Goal: Communication & Community: Answer question/provide support

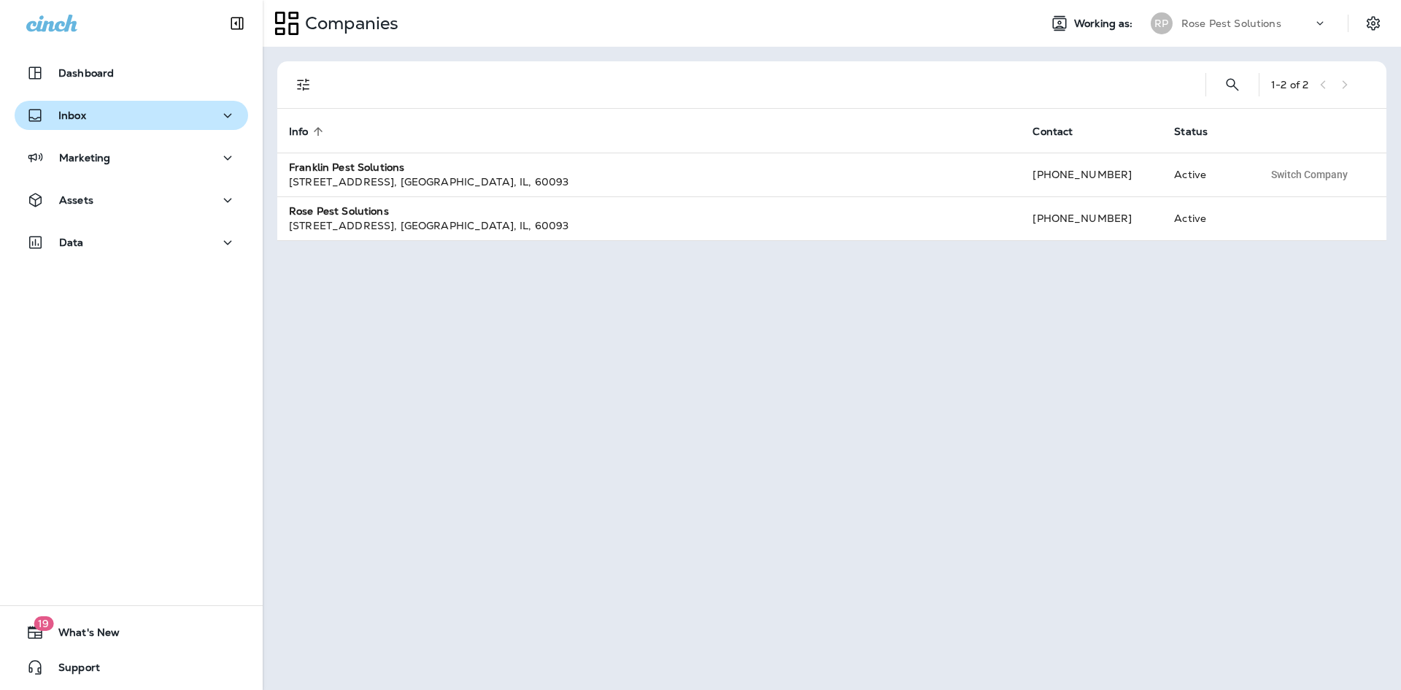
click at [93, 113] on div "Inbox" at bounding box center [131, 116] width 210 height 18
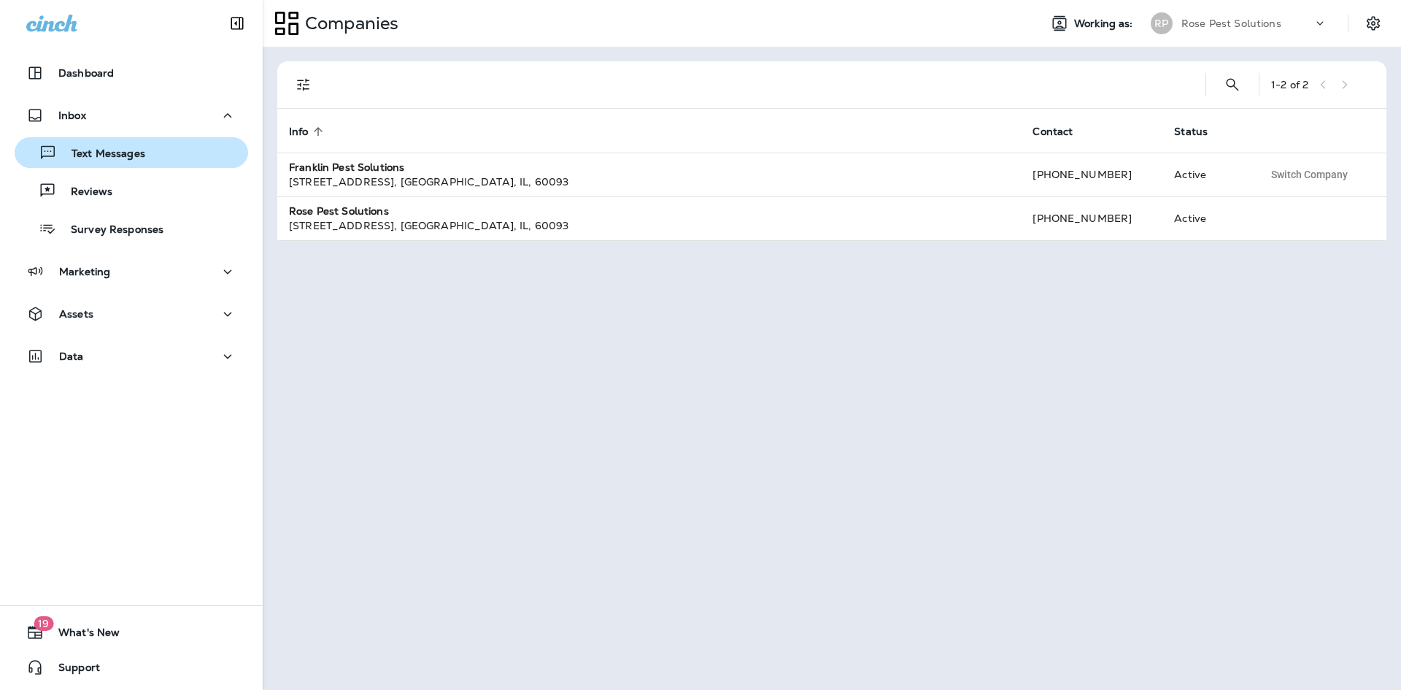
click at [91, 153] on p "Text Messages" at bounding box center [101, 154] width 88 height 14
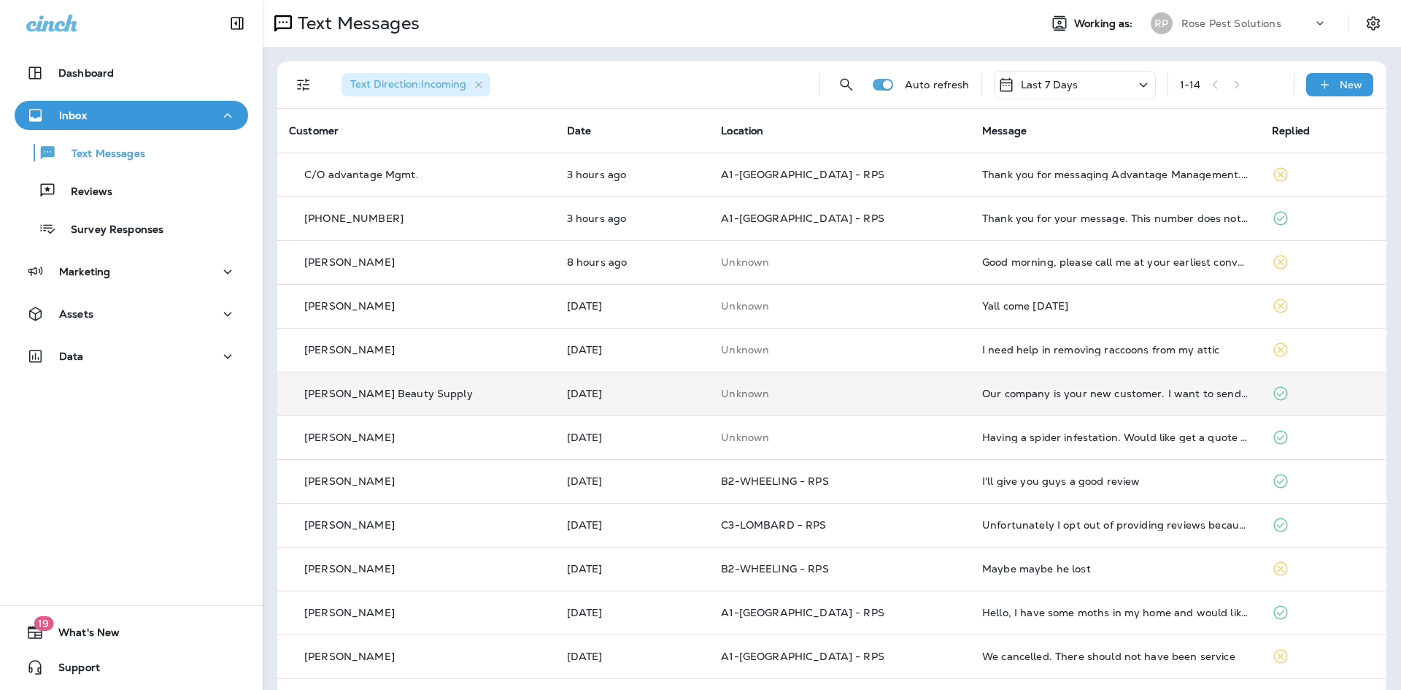
click at [1038, 400] on td "Our company is your new customer. I want to send you W-9 form to issue the chec…" at bounding box center [1116, 394] width 290 height 44
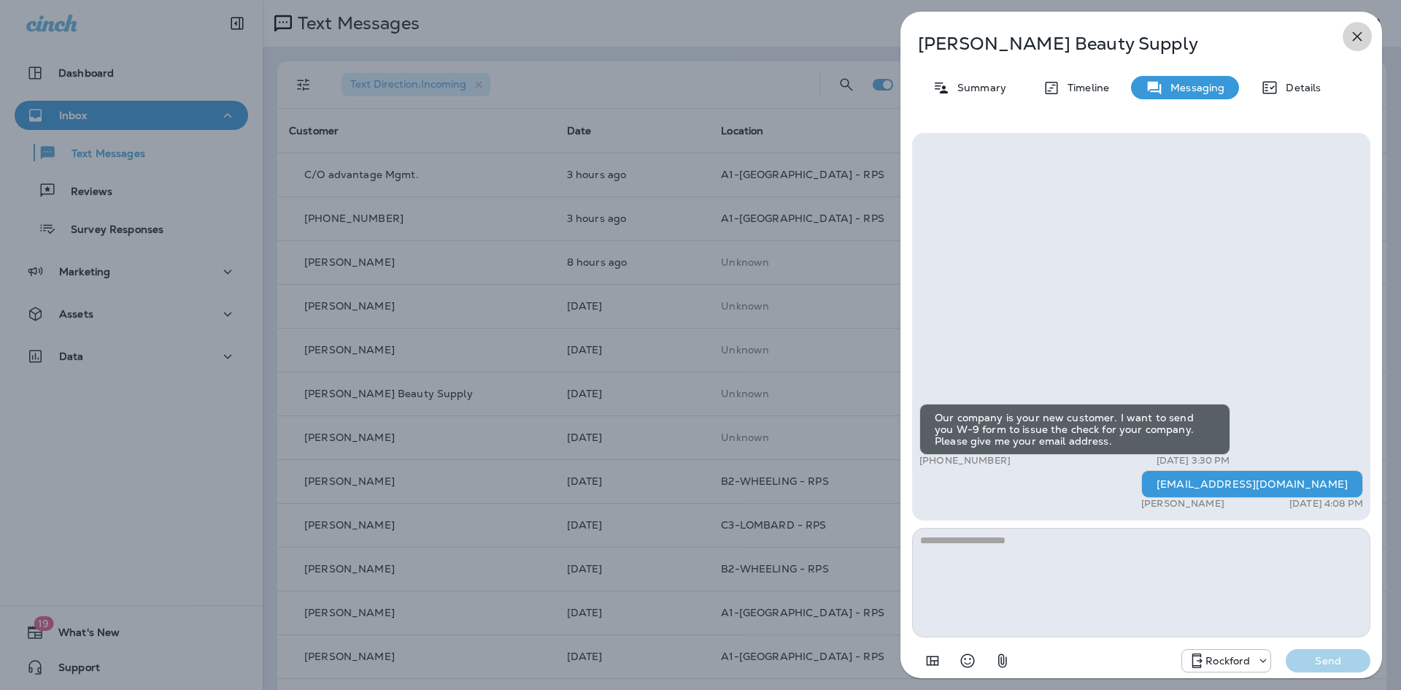
click at [1355, 41] on icon "button" at bounding box center [1358, 37] width 18 height 18
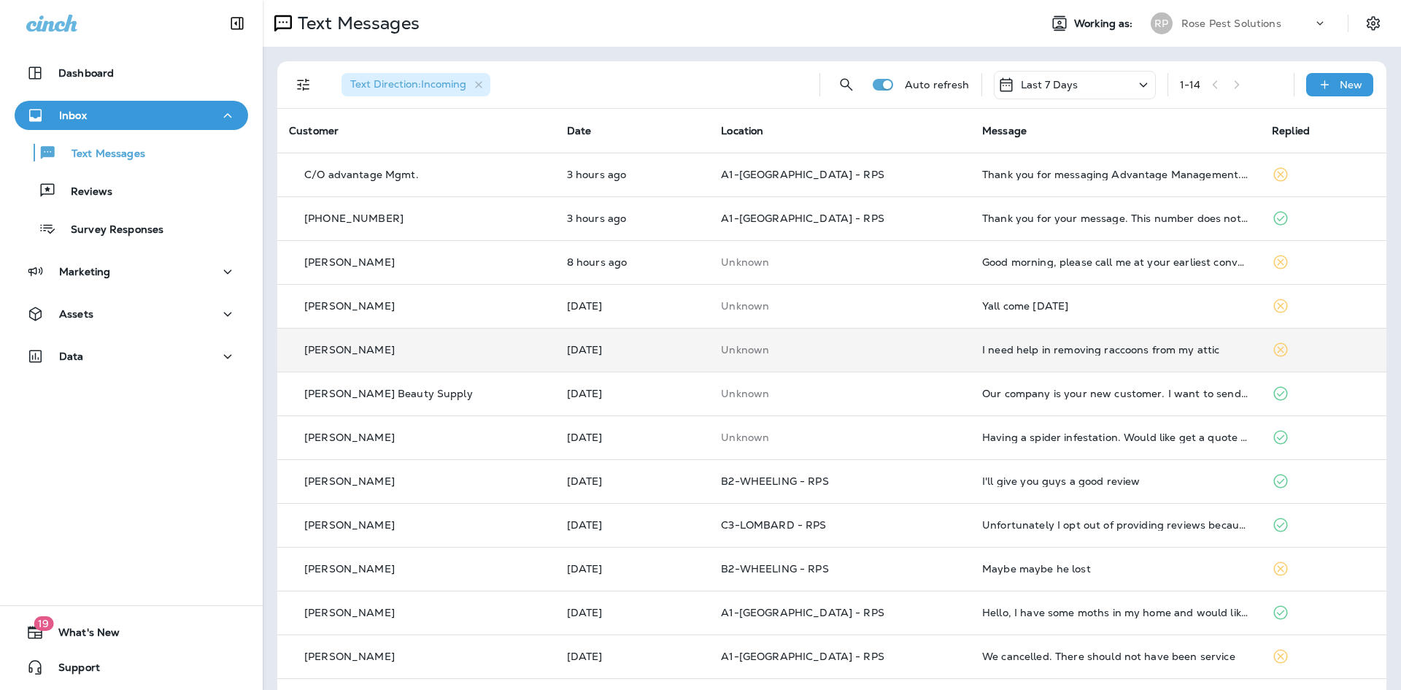
click at [1018, 348] on div "I need help in removing raccoons from my attic" at bounding box center [1115, 350] width 266 height 12
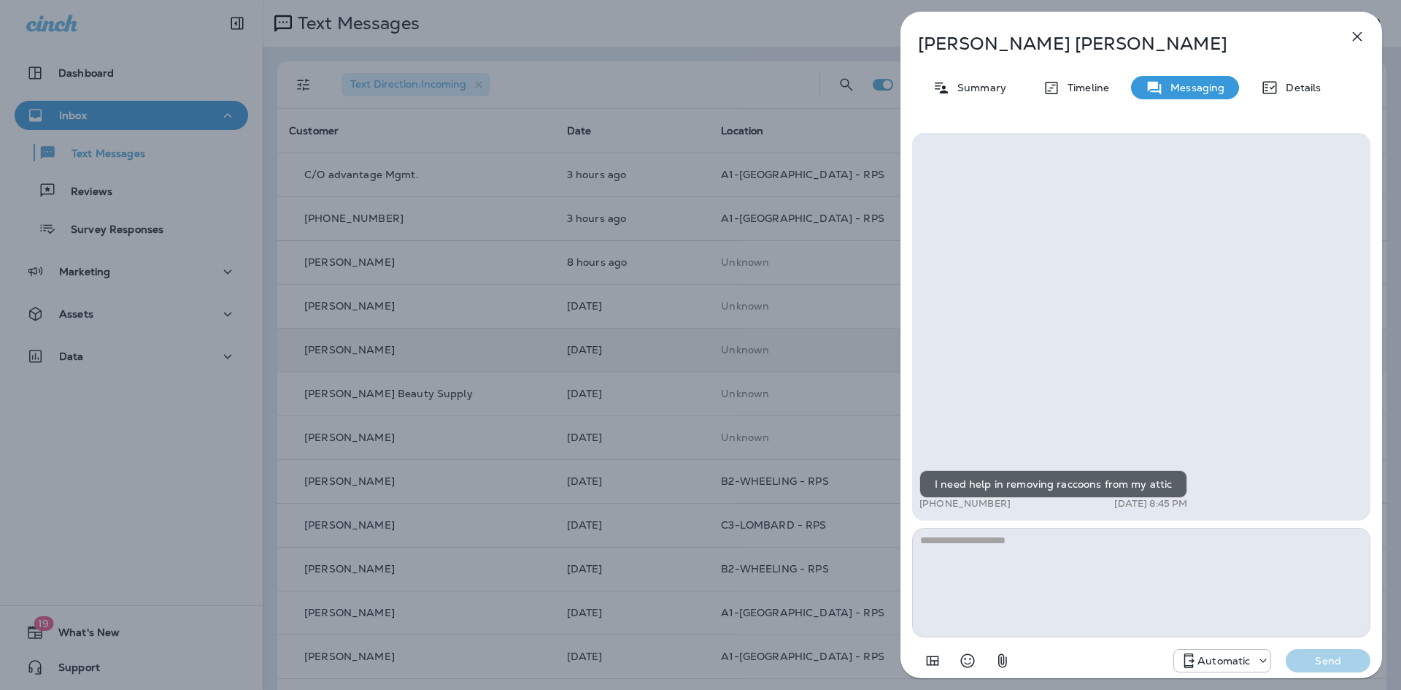
click at [993, 588] on textarea at bounding box center [1141, 582] width 458 height 109
type textarea "**********"
click at [1330, 654] on p "Send" at bounding box center [1328, 660] width 61 height 13
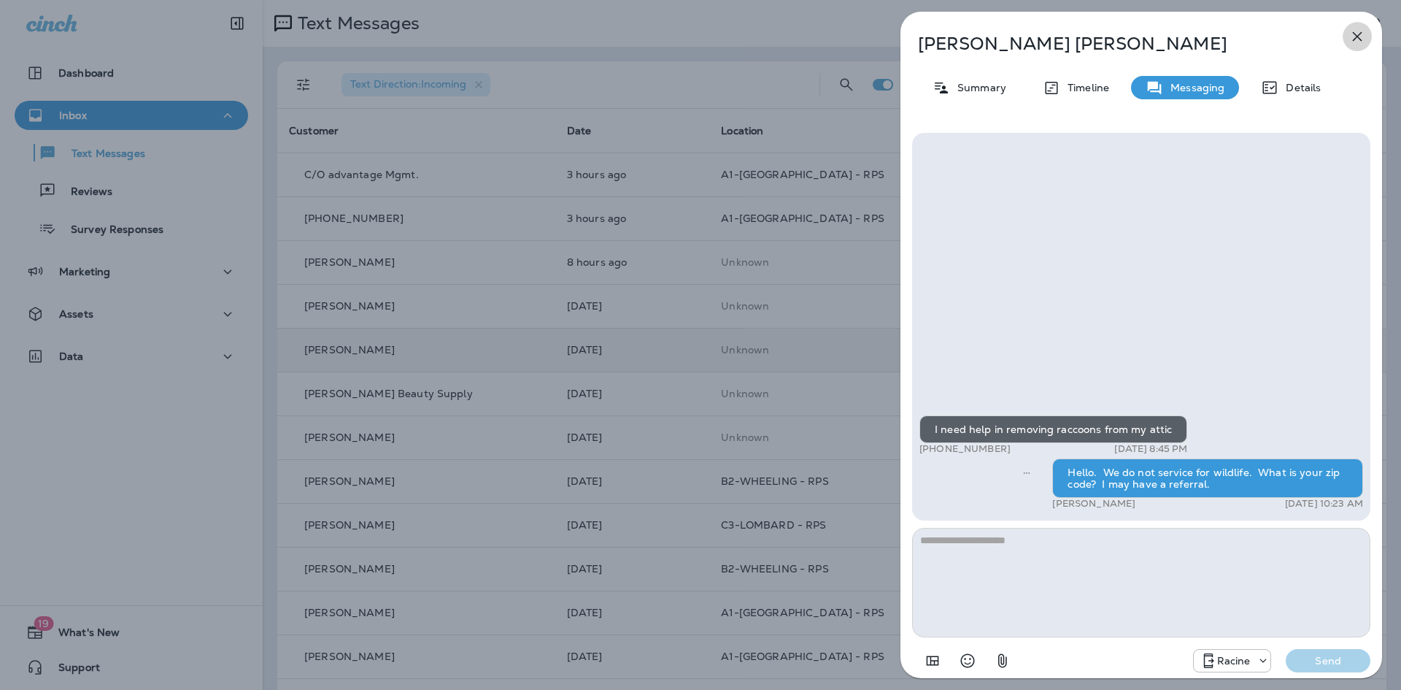
click at [1358, 33] on icon "button" at bounding box center [1358, 37] width 18 height 18
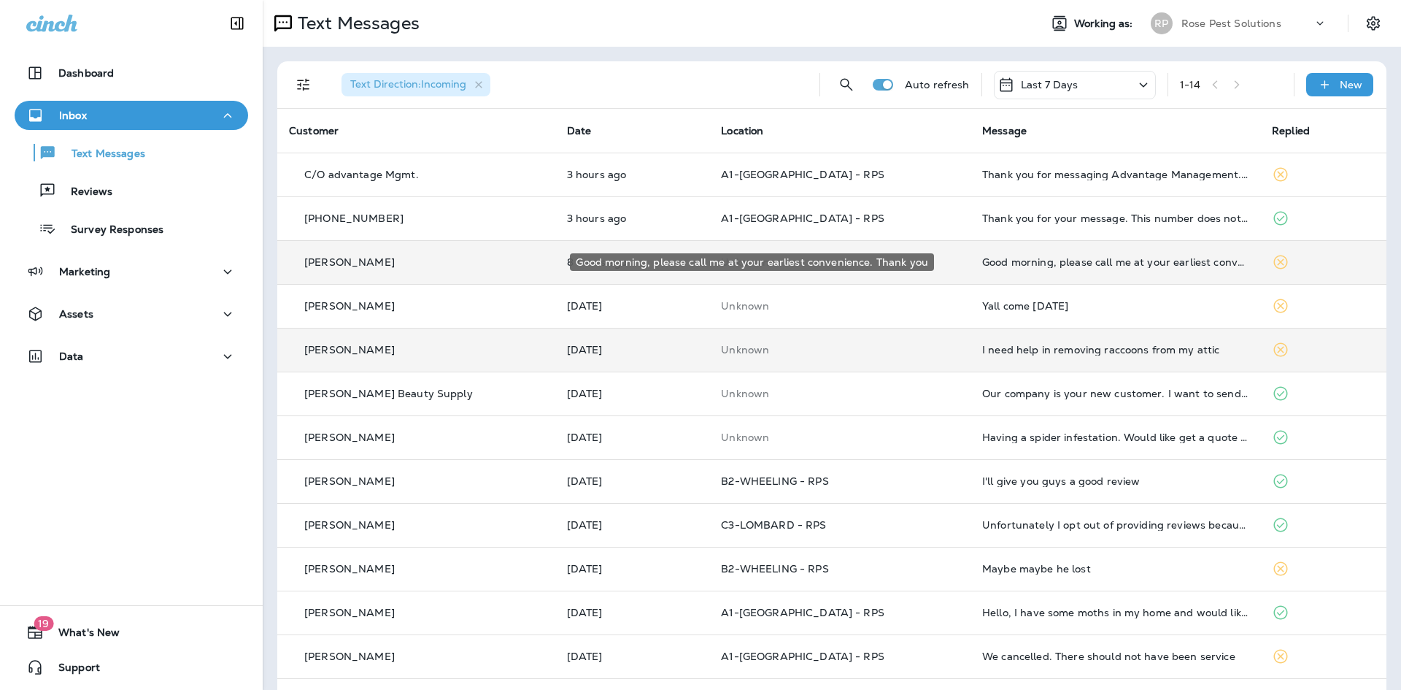
click at [1001, 265] on div "Good morning, please call me at your earliest convenience. Thank you" at bounding box center [1115, 262] width 266 height 12
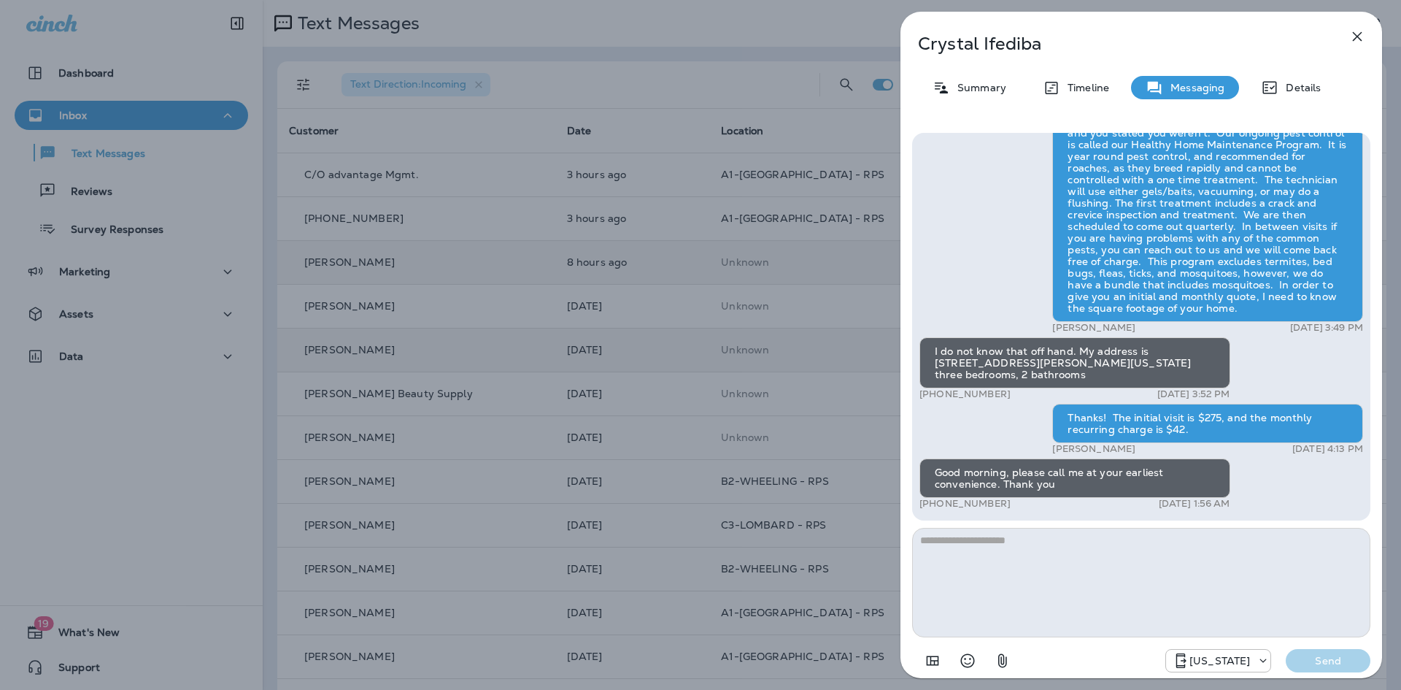
click at [1357, 33] on icon "button" at bounding box center [1358, 37] width 18 height 18
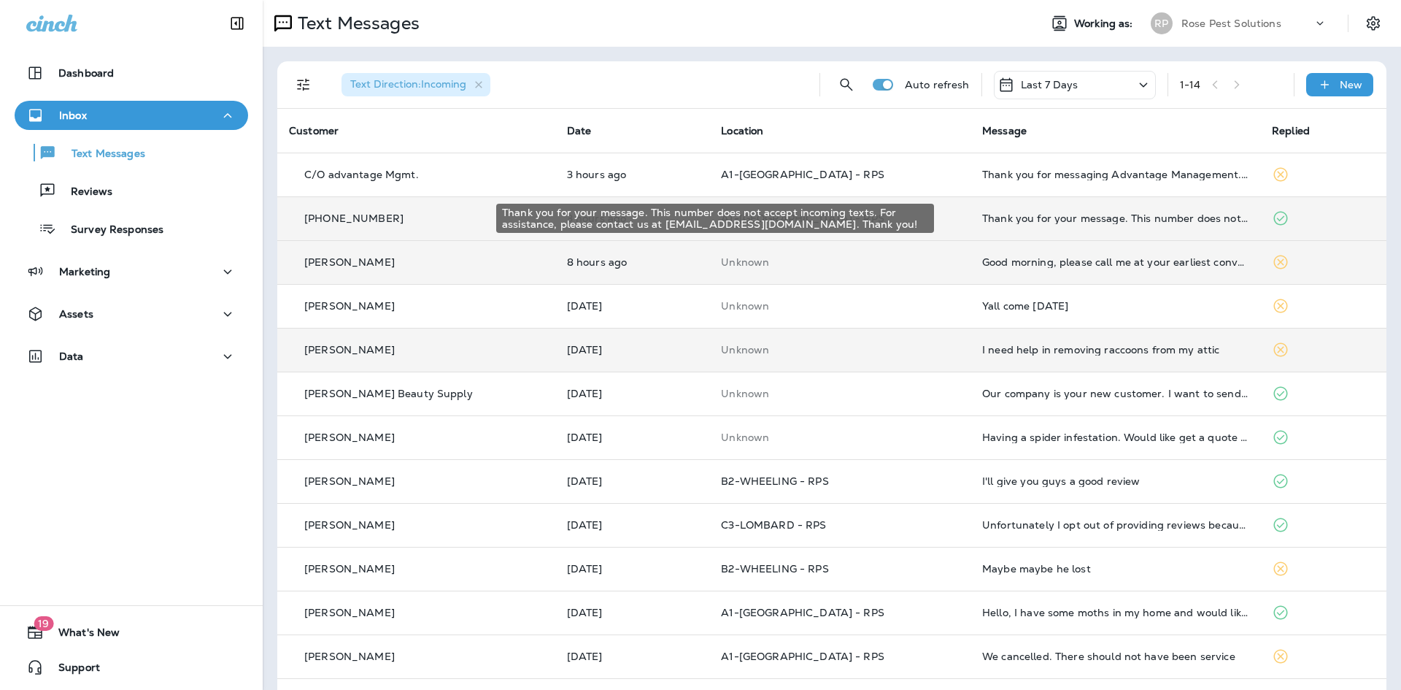
click at [1015, 216] on div "Thank you for your message. This number does not accept incoming texts. For ass…" at bounding box center [1115, 218] width 266 height 12
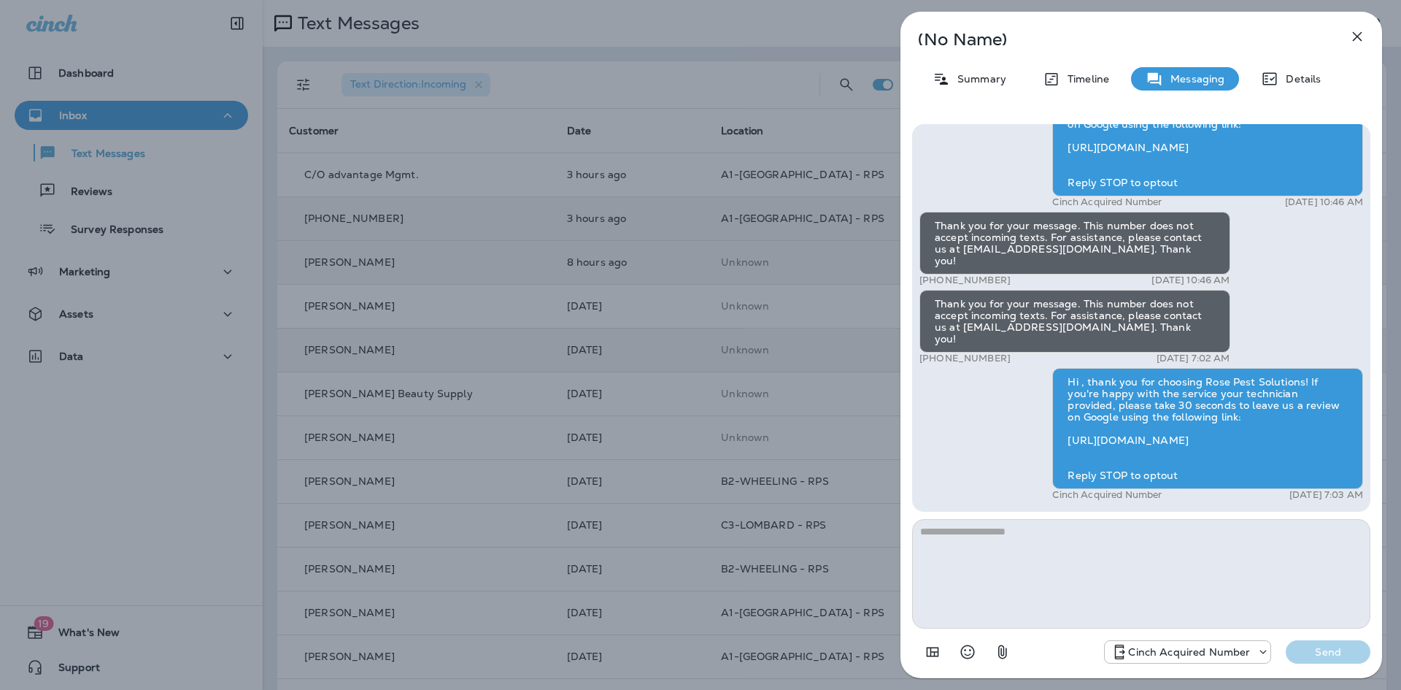
click at [1358, 34] on icon "button" at bounding box center [1358, 37] width 18 height 18
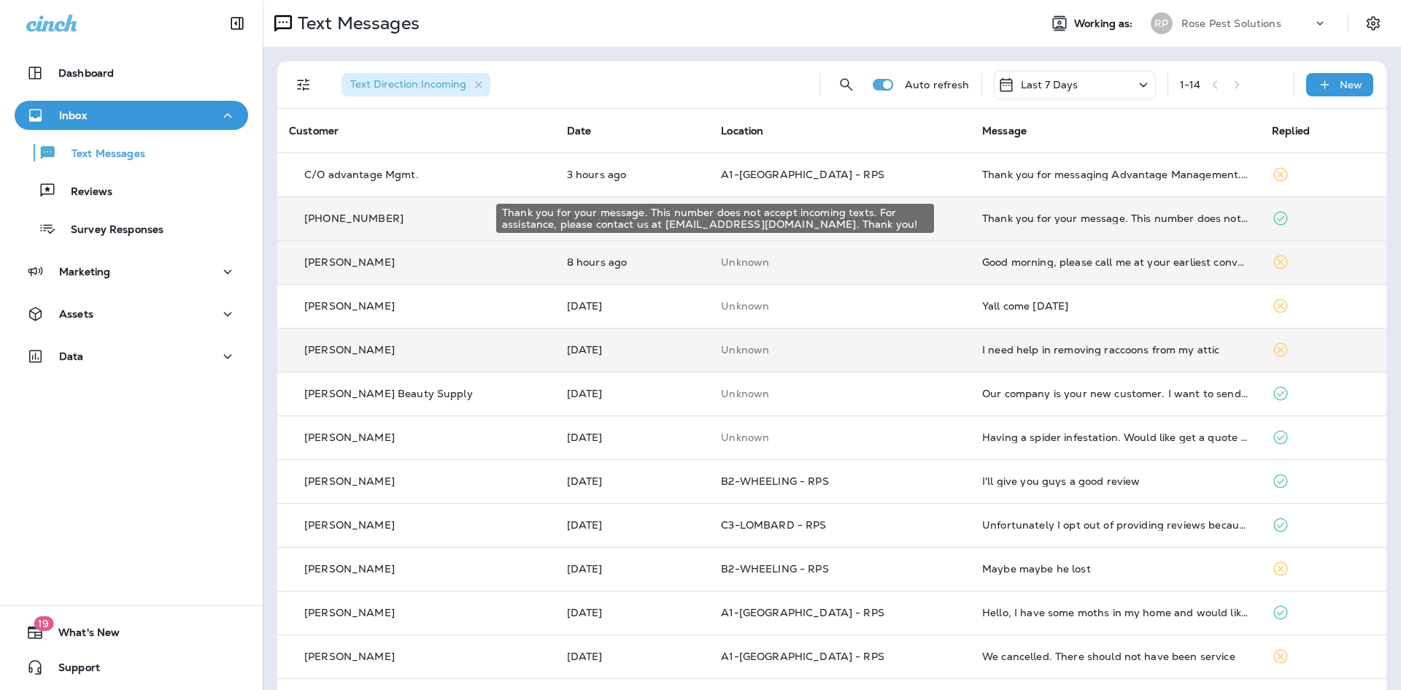
click at [1077, 218] on div "Thank you for your message. This number does not accept incoming texts. For ass…" at bounding box center [1115, 218] width 266 height 12
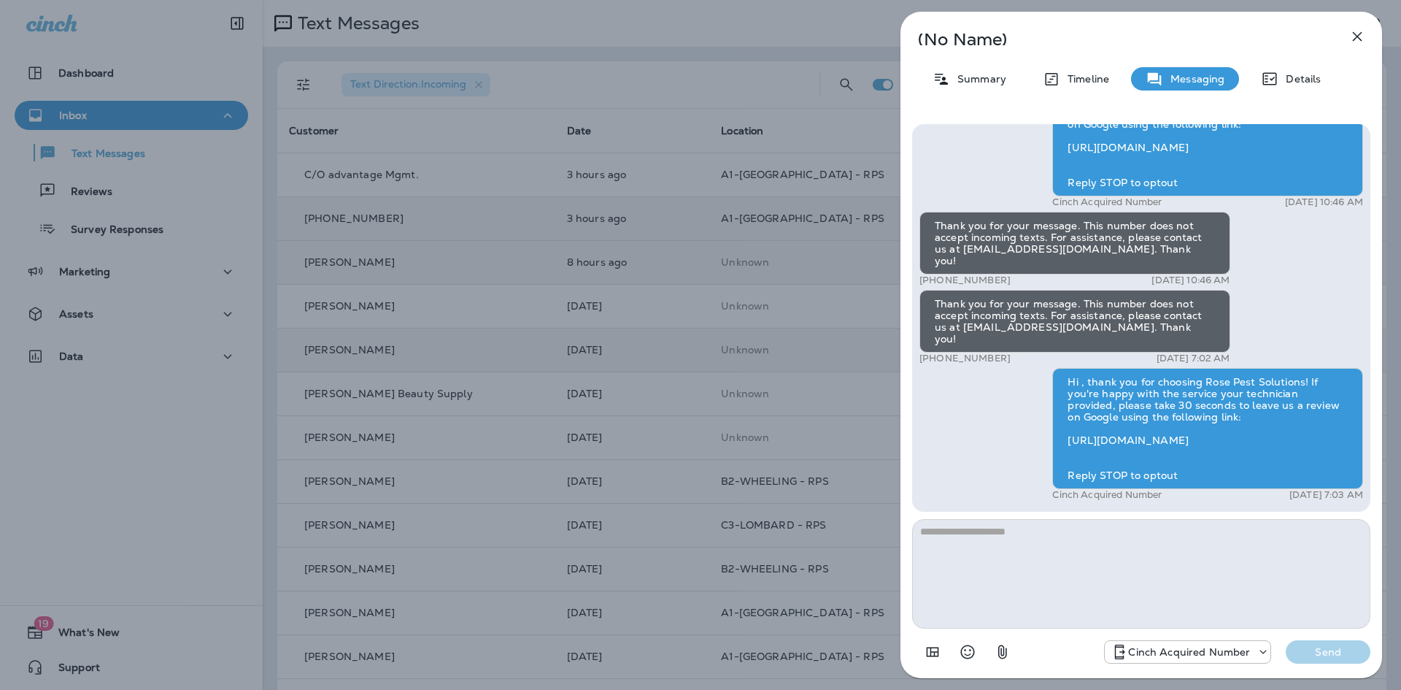
click at [1365, 30] on icon "button" at bounding box center [1358, 37] width 18 height 18
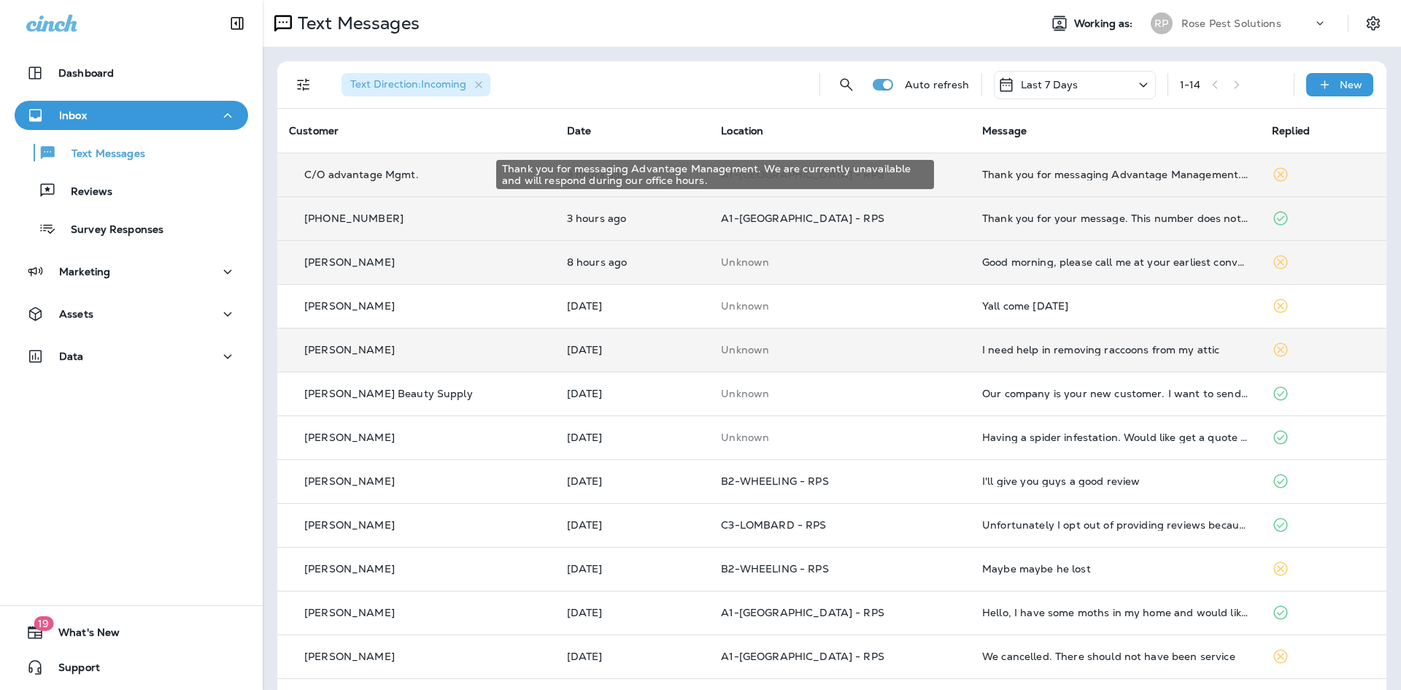
click at [1004, 176] on div "Thank you for messaging Advantage Management. We are currently unavailable and …" at bounding box center [1115, 175] width 266 height 12
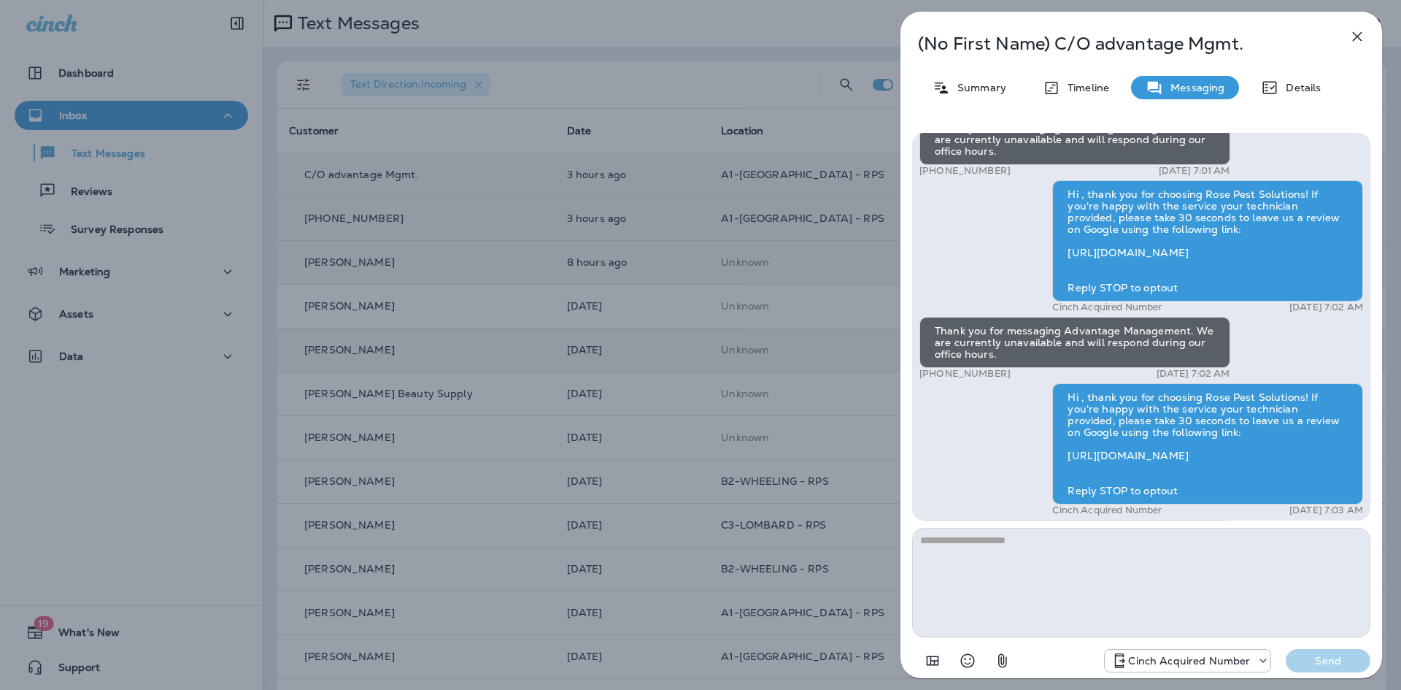
click at [1355, 30] on icon "button" at bounding box center [1358, 37] width 18 height 18
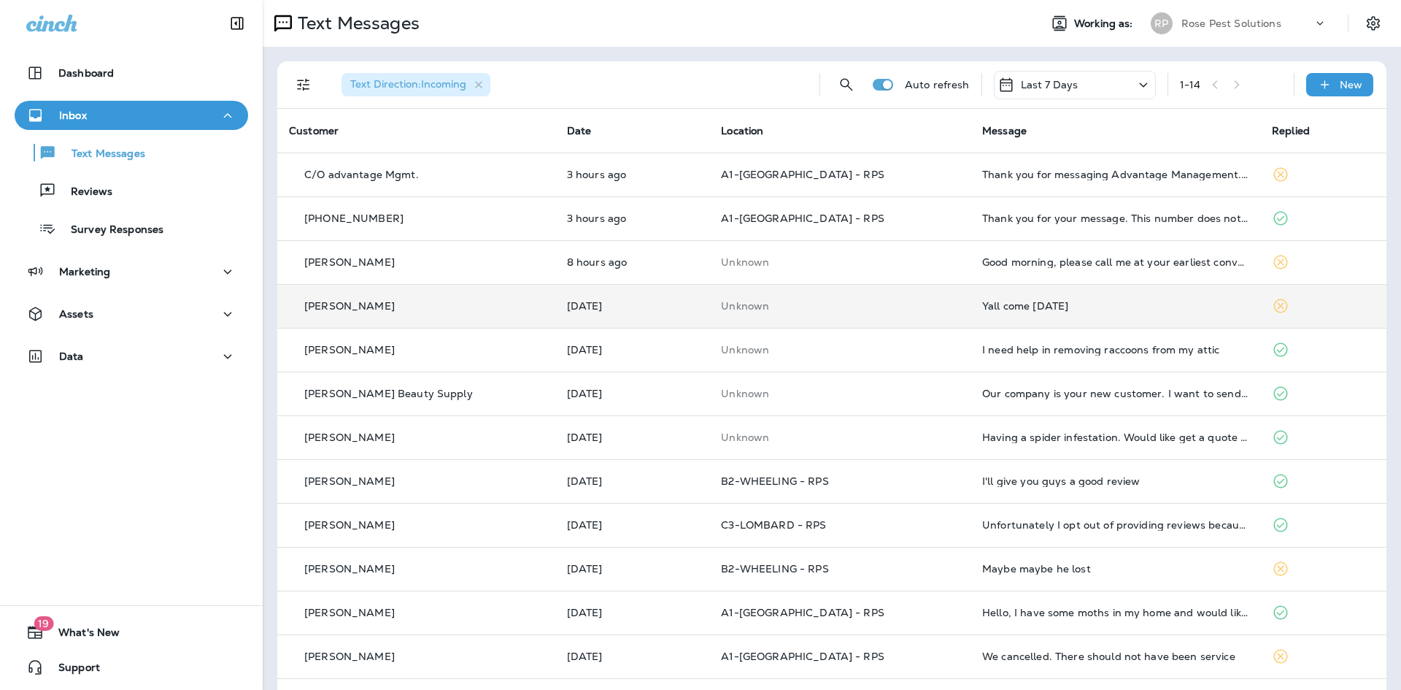
click at [1008, 304] on div "Yall come [DATE]" at bounding box center [1115, 306] width 266 height 12
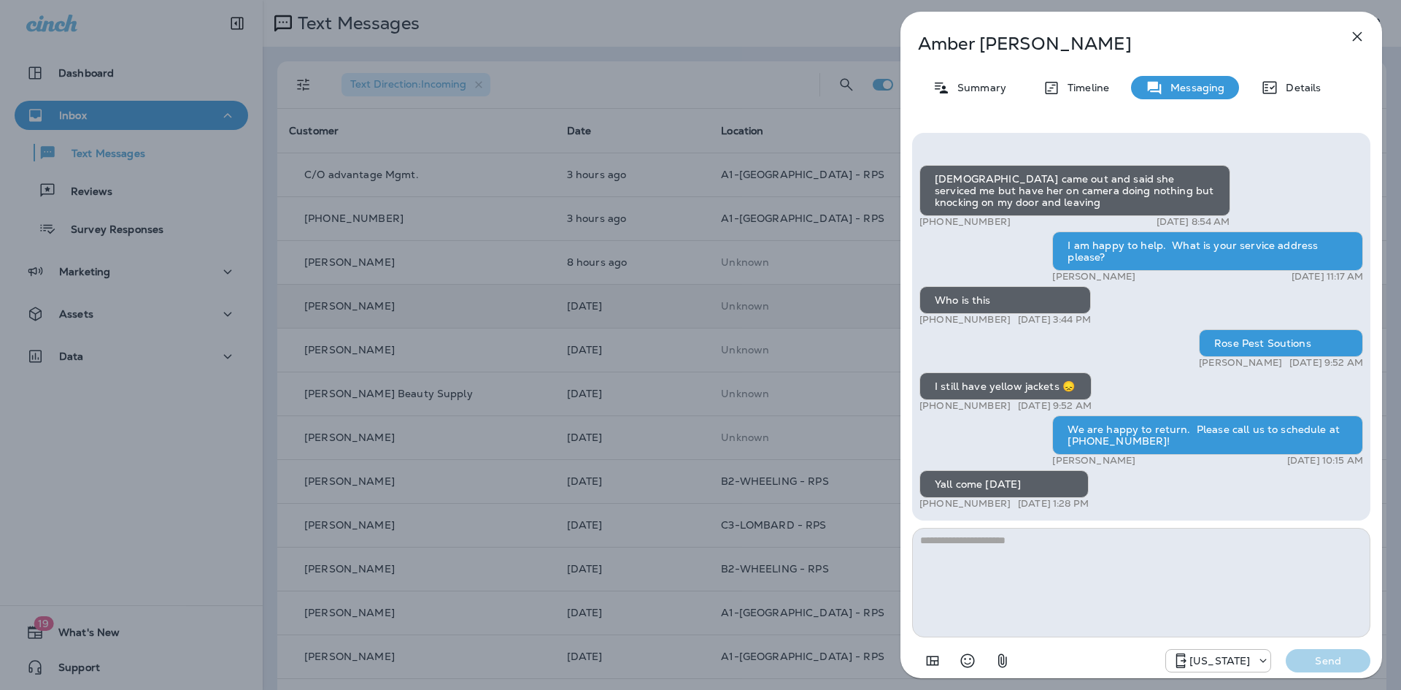
click at [1356, 36] on icon "button" at bounding box center [1358, 37] width 18 height 18
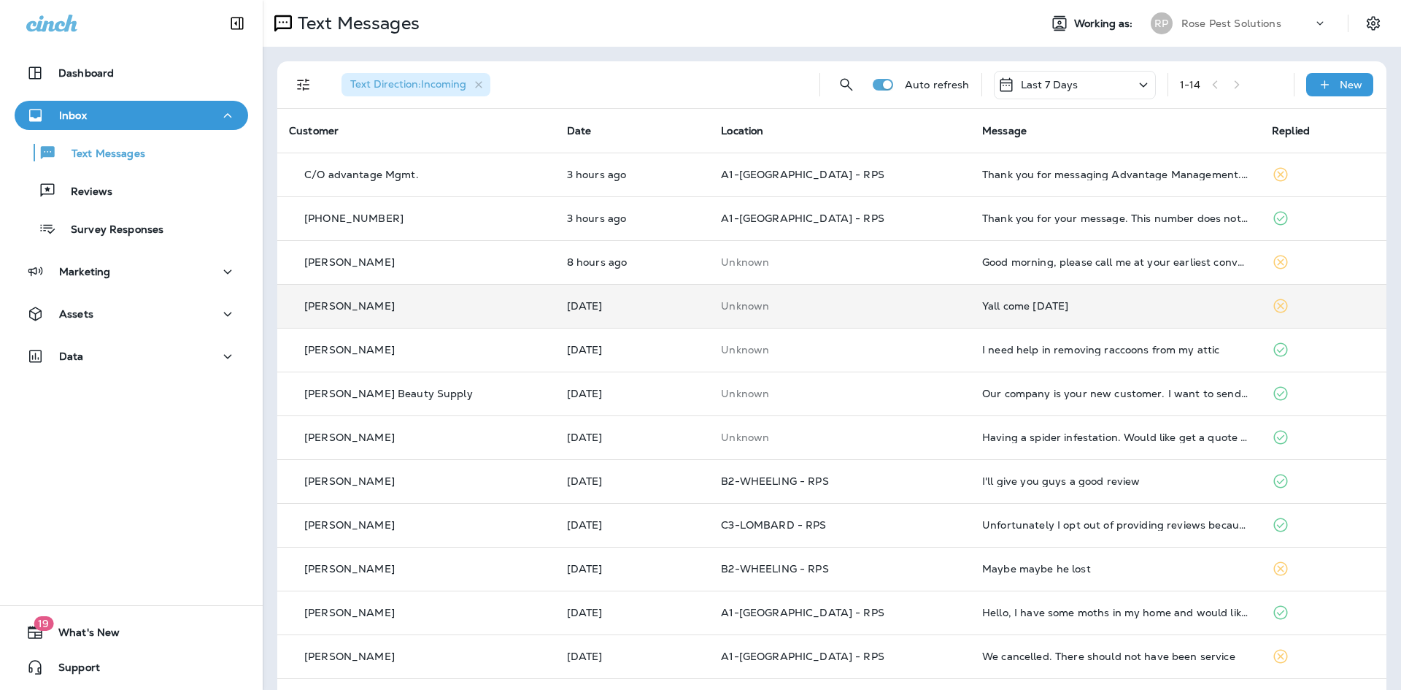
click at [1202, 22] on p "Rose Pest Solutions" at bounding box center [1232, 24] width 100 height 12
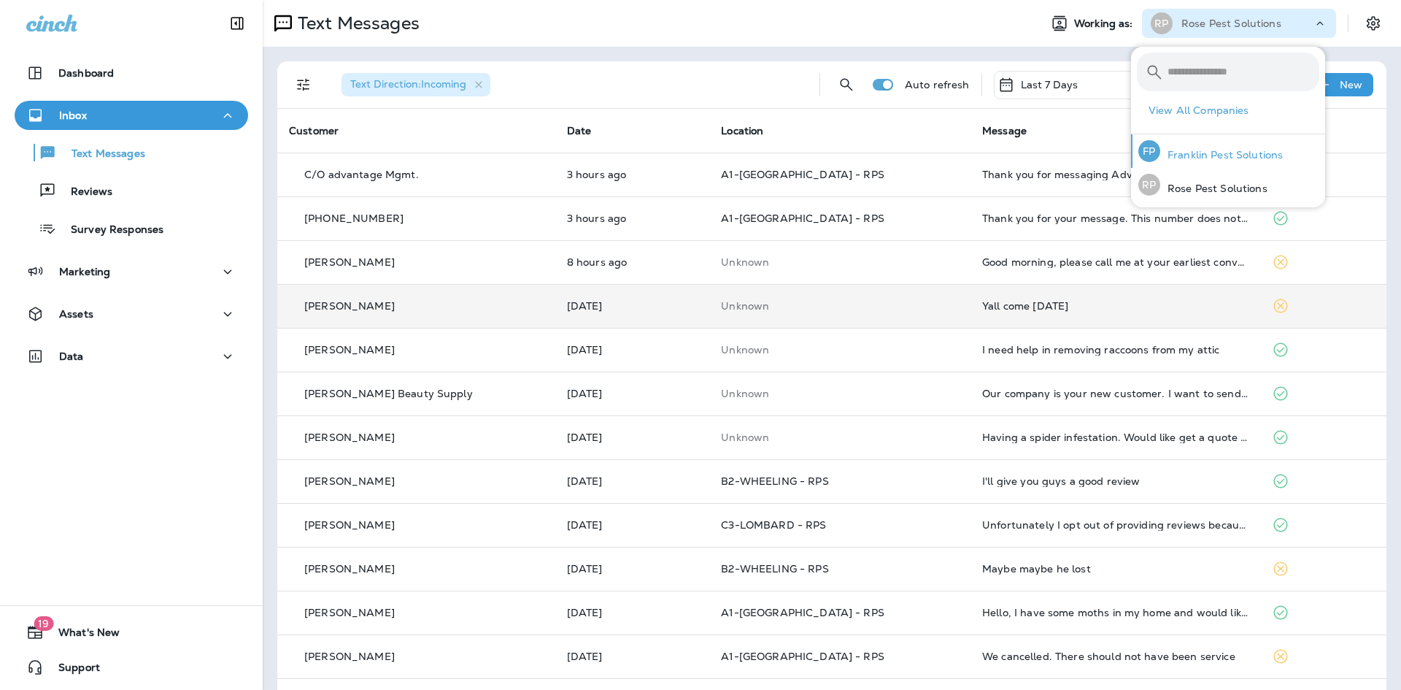
click at [1205, 153] on p "Franklin Pest Solutions" at bounding box center [1222, 155] width 123 height 12
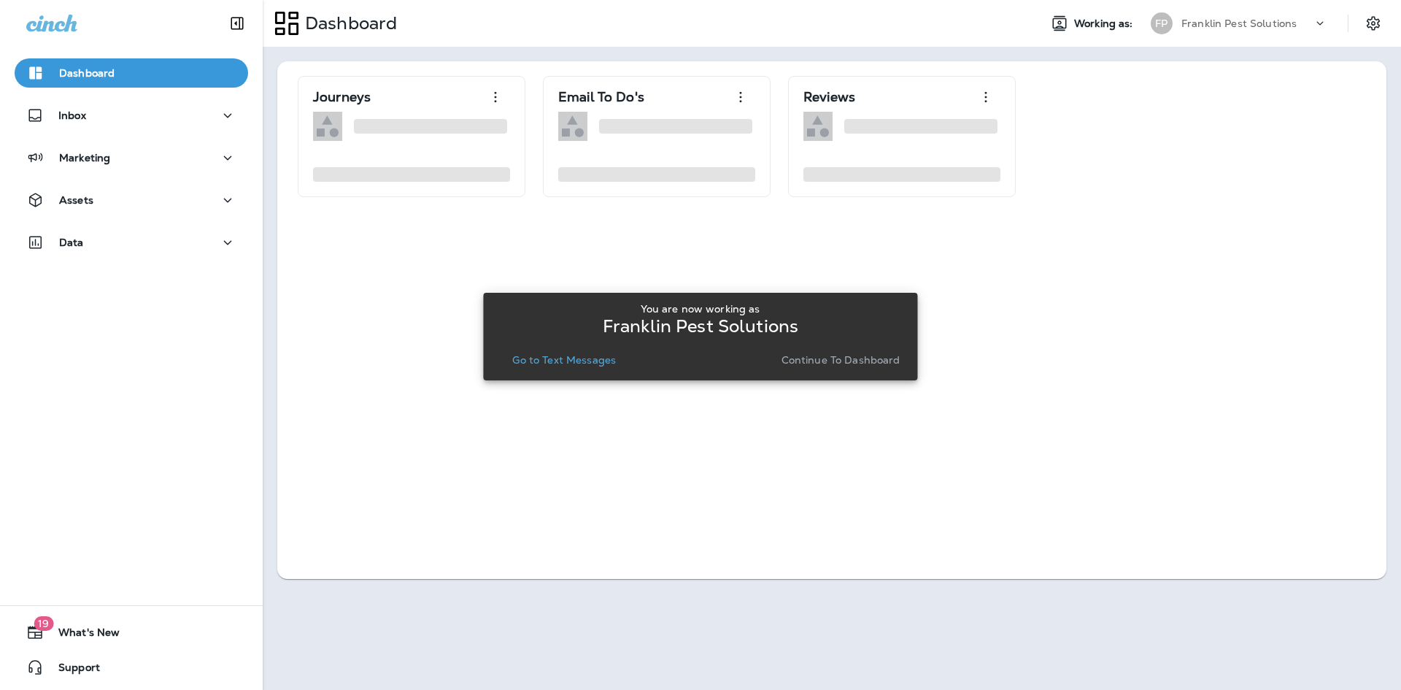
click at [802, 361] on p "Continue to Dashboard" at bounding box center [841, 360] width 119 height 12
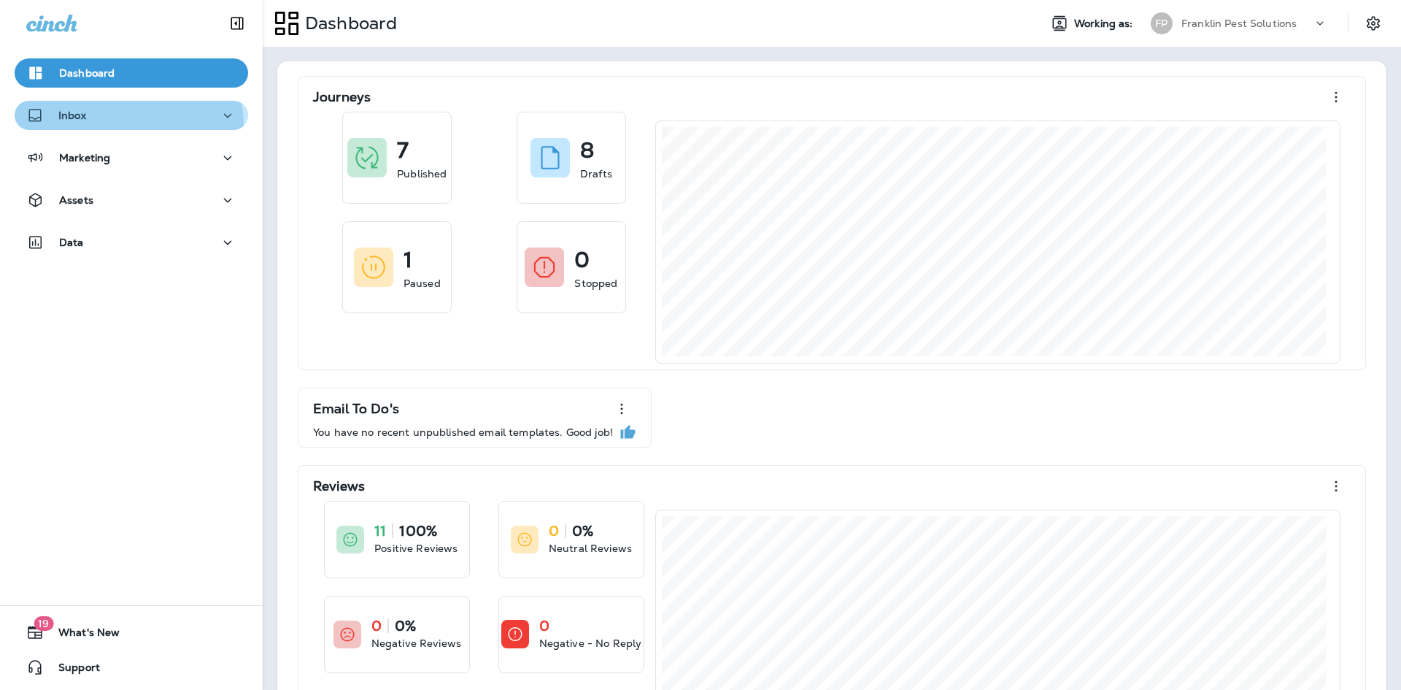
click at [104, 126] on button "Inbox" at bounding box center [132, 115] width 234 height 29
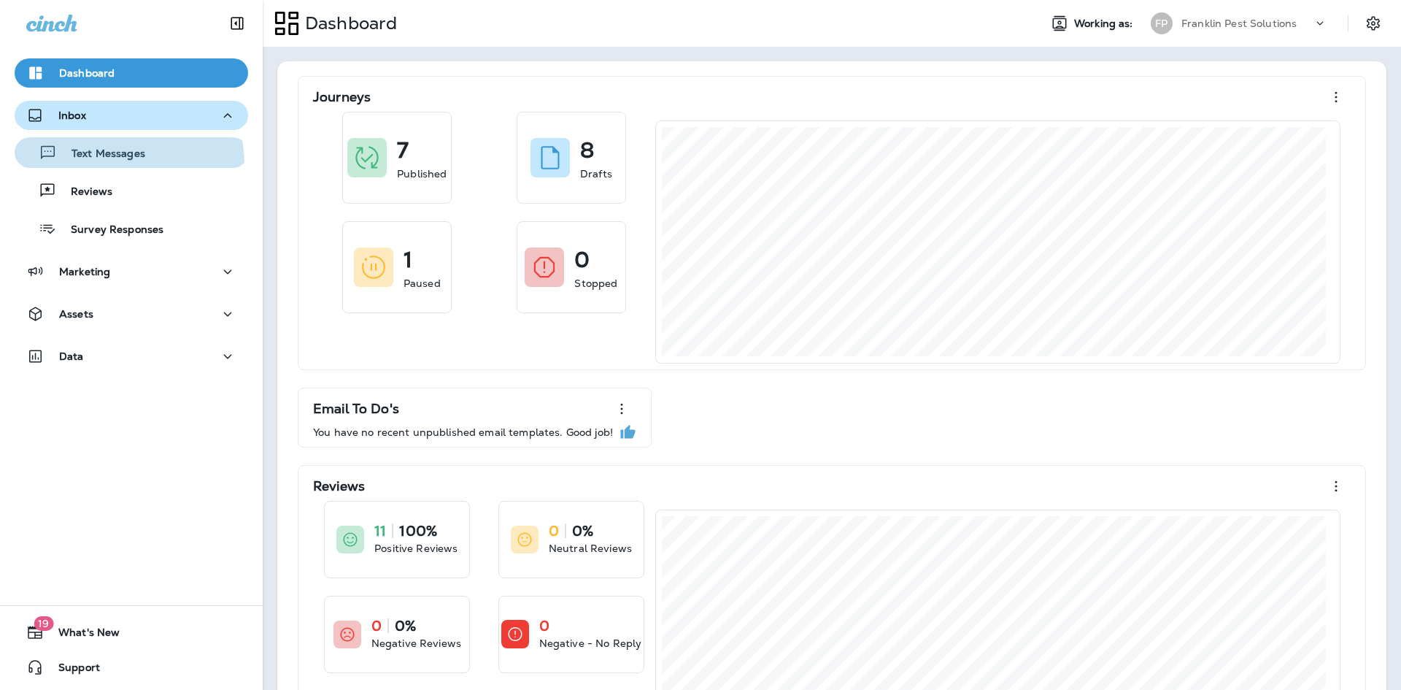
click at [93, 166] on button "Text Messages" at bounding box center [132, 152] width 234 height 31
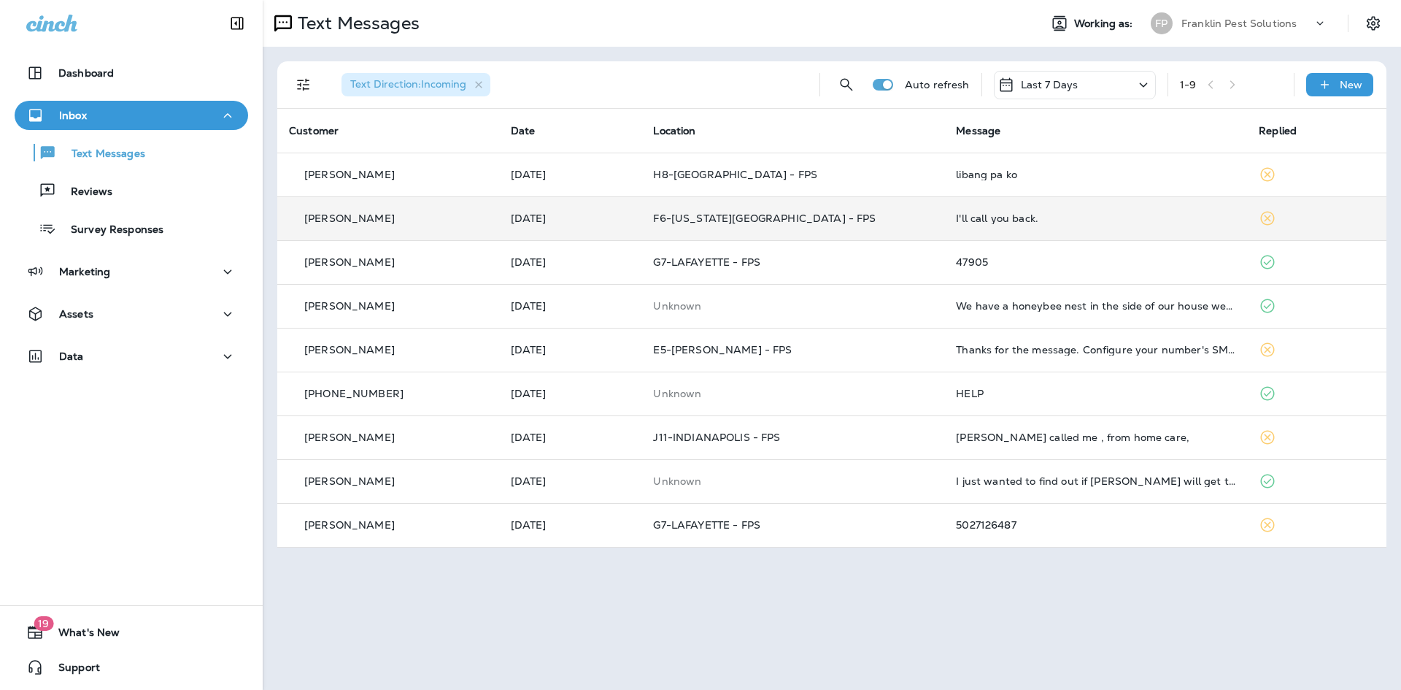
click at [968, 218] on div "I'll call you back." at bounding box center [1096, 218] width 280 height 12
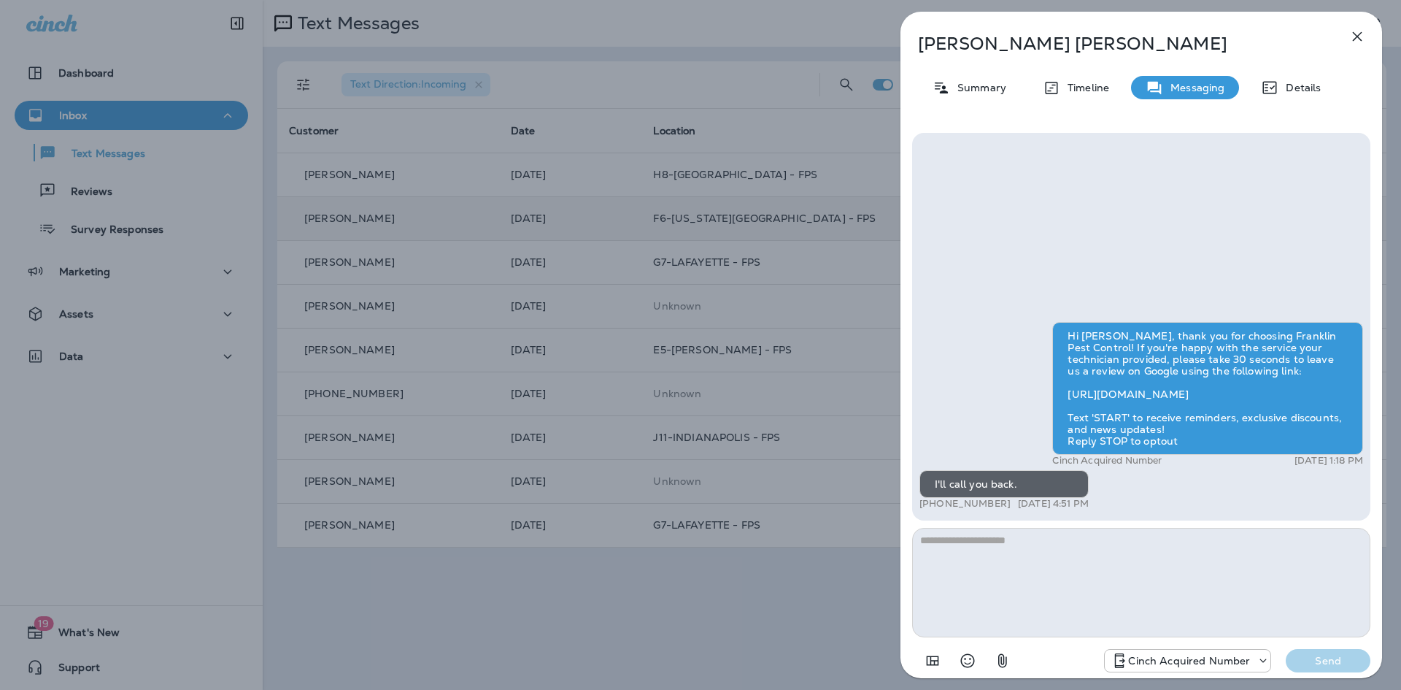
drag, startPoint x: 1366, startPoint y: 39, endPoint x: 1350, endPoint y: 35, distance: 17.2
click at [1358, 36] on button "button" at bounding box center [1357, 36] width 29 height 29
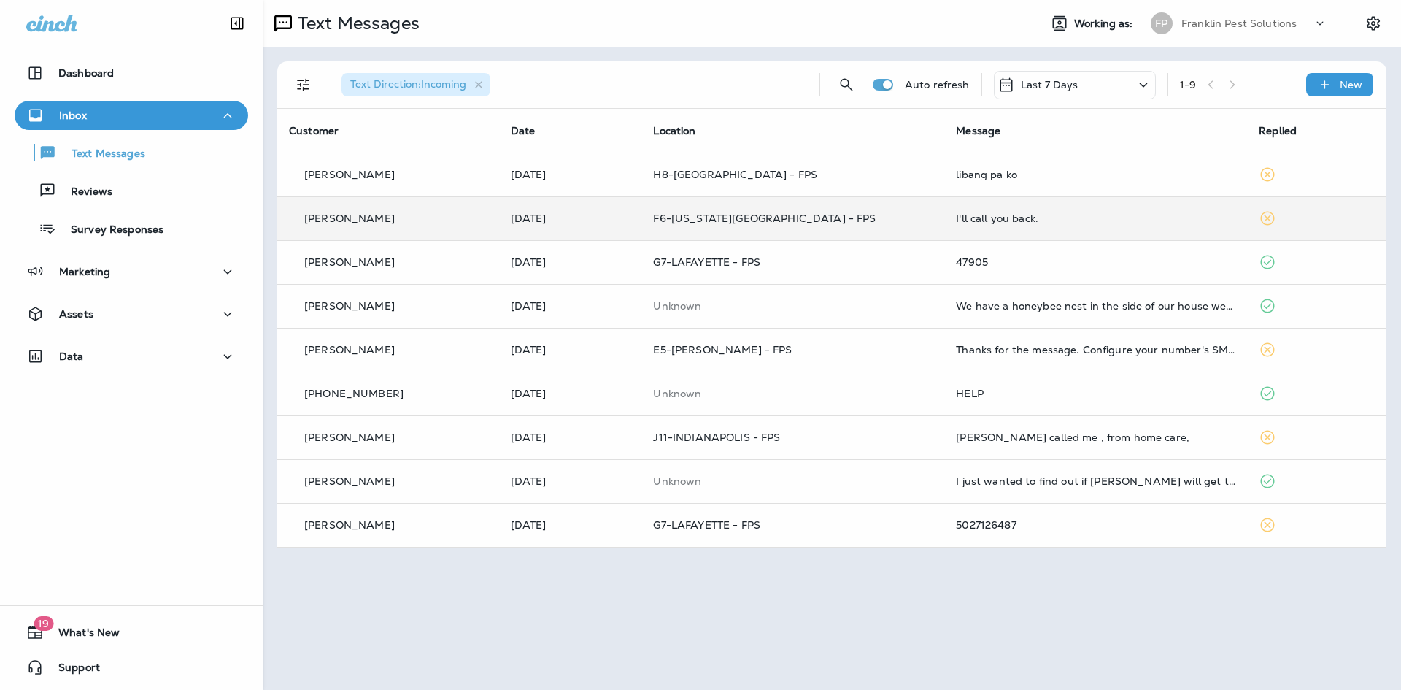
click at [974, 172] on div "libang pa ko" at bounding box center [1096, 175] width 280 height 12
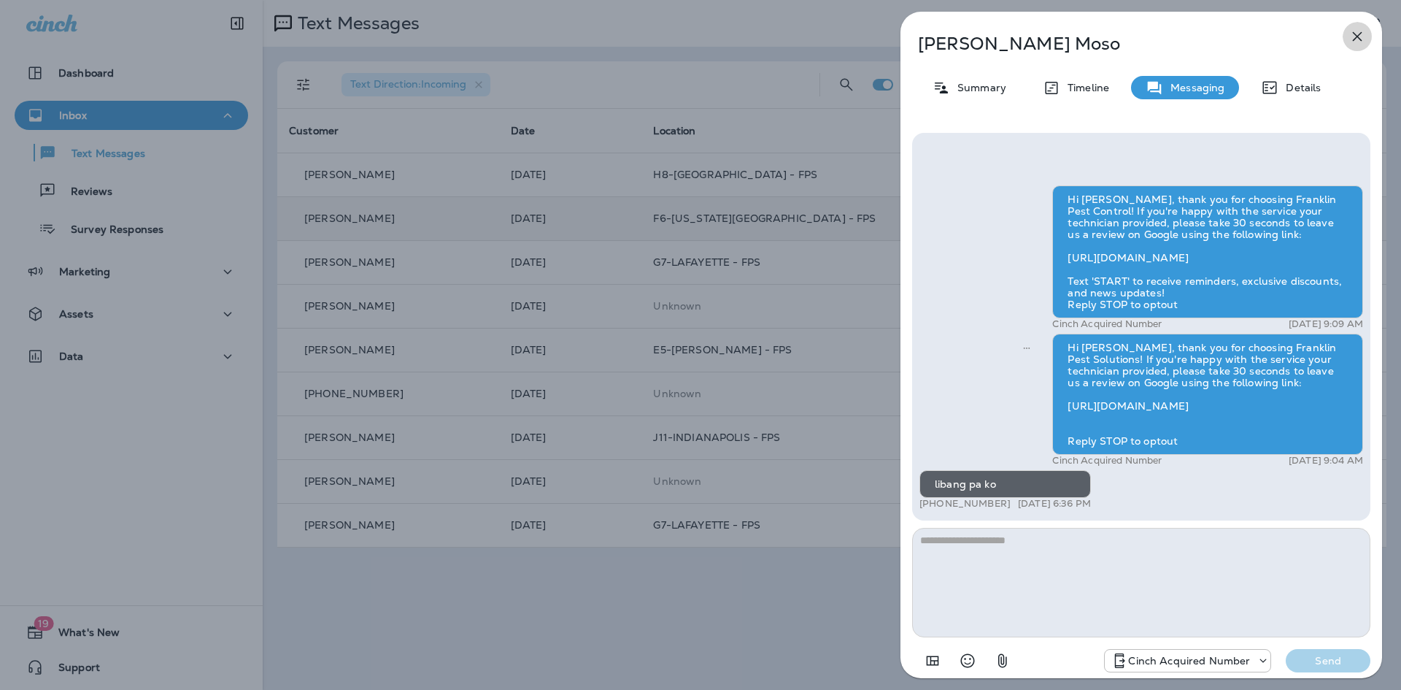
click at [1361, 34] on icon "button" at bounding box center [1357, 36] width 9 height 9
